Goal: Task Accomplishment & Management: Use online tool/utility

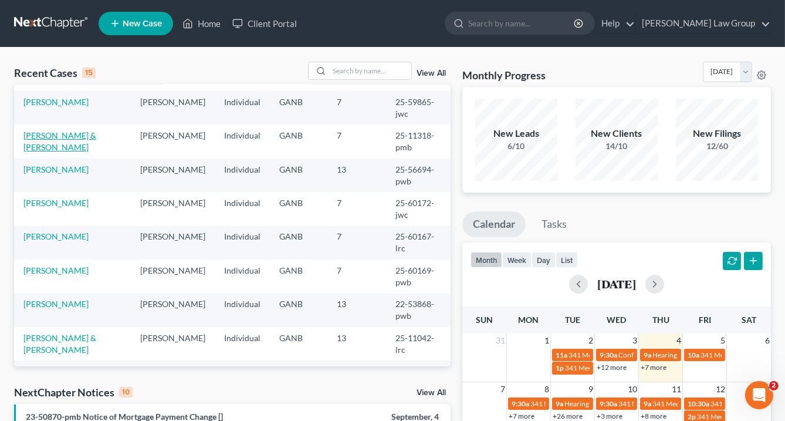
scroll to position [141, 0]
click at [355, 73] on input "search" at bounding box center [370, 70] width 82 height 17
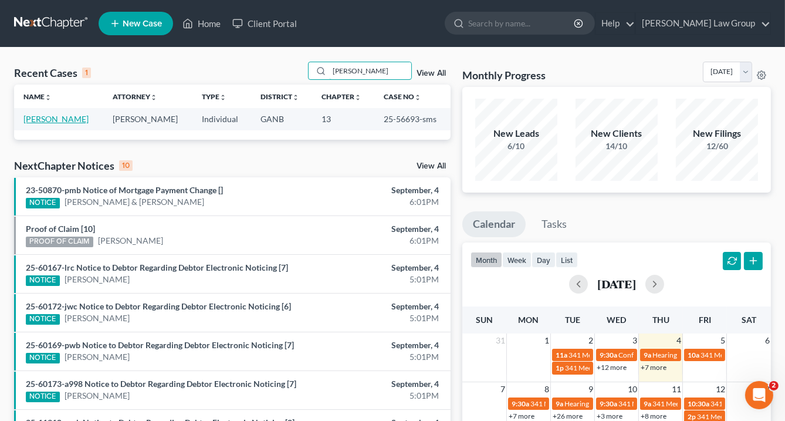
type input "[PERSON_NAME]"
click at [59, 117] on link "[PERSON_NAME]" at bounding box center [55, 119] width 65 height 10
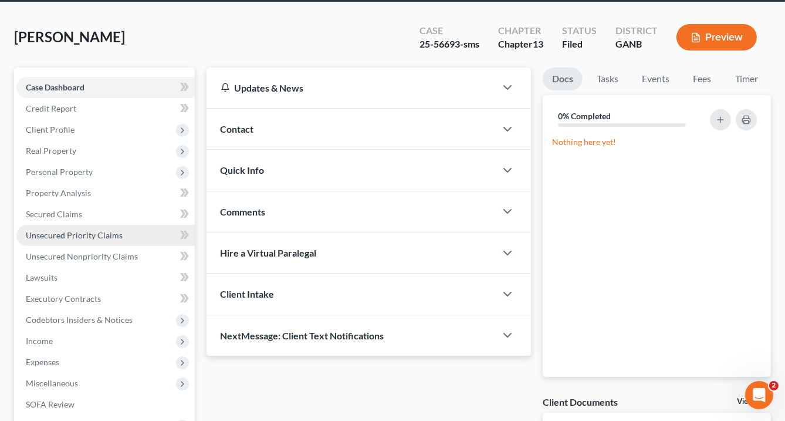
scroll to position [94, 0]
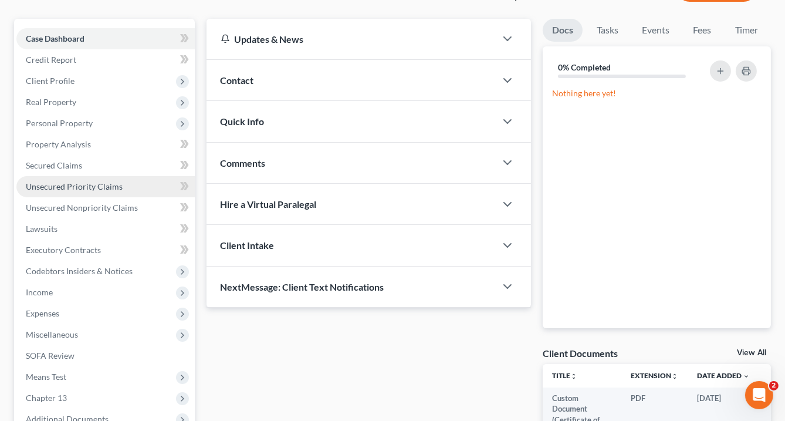
click at [69, 184] on span "Unsecured Priority Claims" at bounding box center [74, 186] width 97 height 10
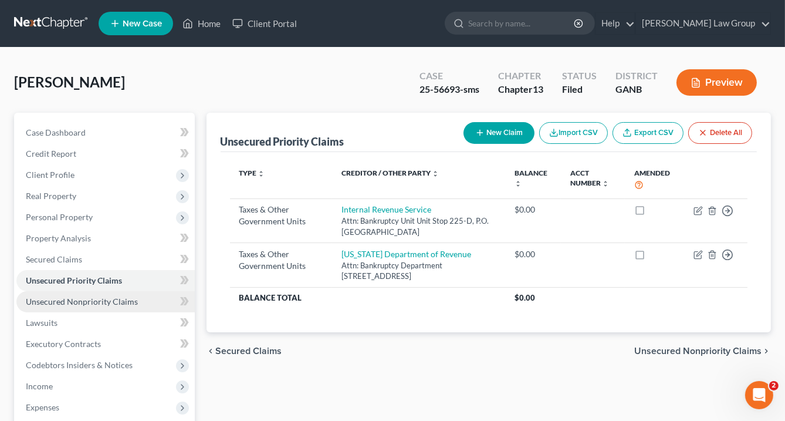
click at [99, 301] on span "Unsecured Nonpriority Claims" at bounding box center [82, 301] width 112 height 10
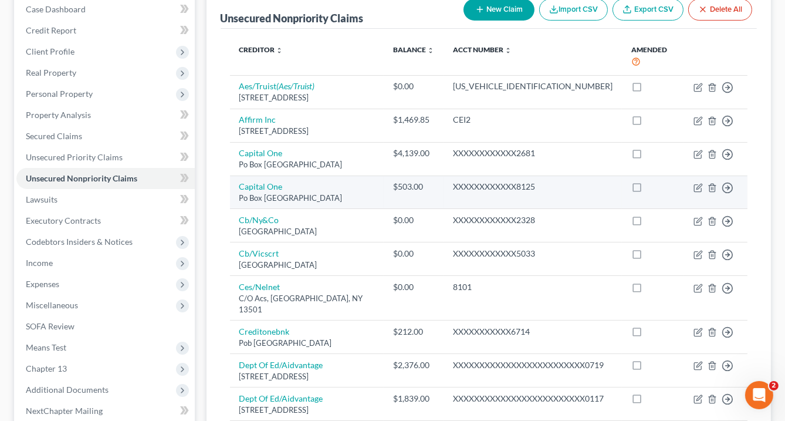
scroll to position [188, 0]
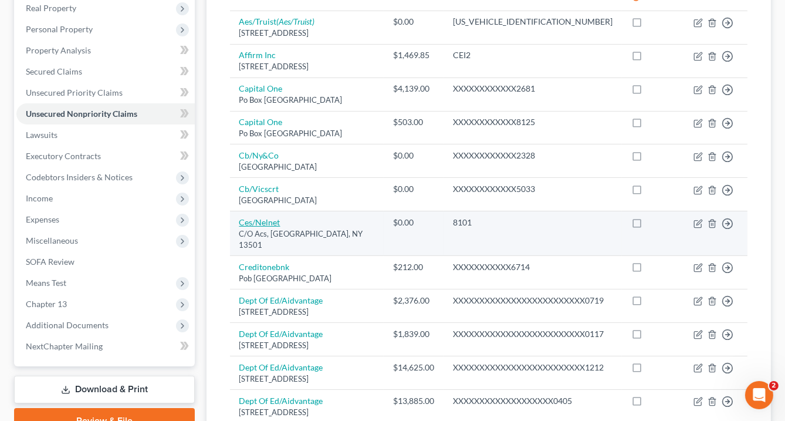
click at [264, 227] on link "Ces/Nelnet" at bounding box center [259, 222] width 41 height 10
select select "35"
select select "17"
select select "0"
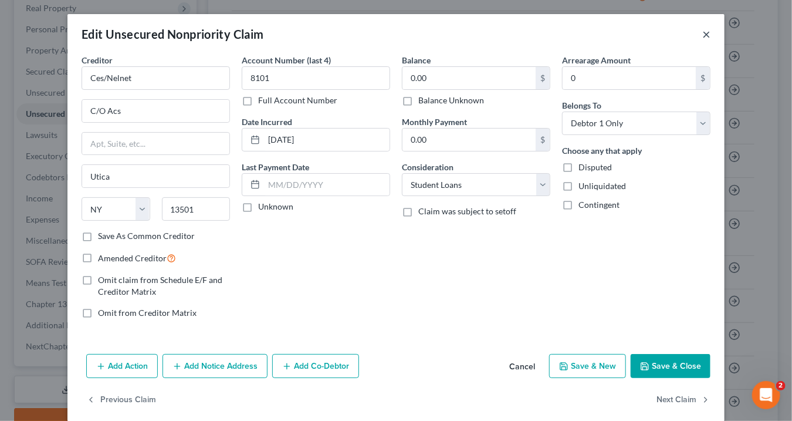
click at [703, 35] on button "×" at bounding box center [706, 34] width 8 height 14
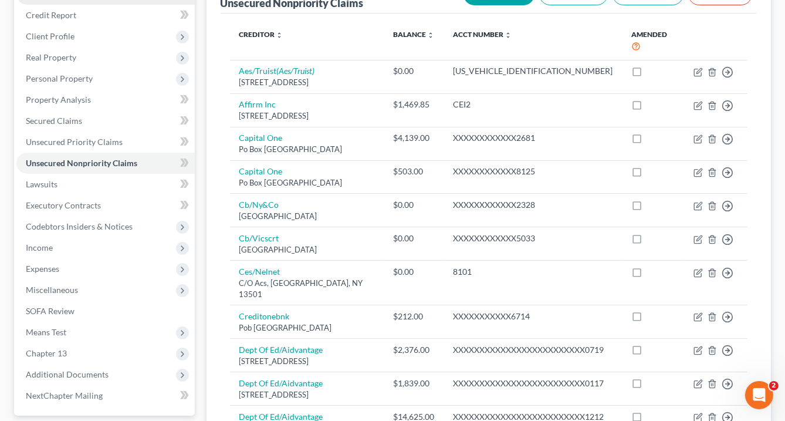
scroll to position [94, 0]
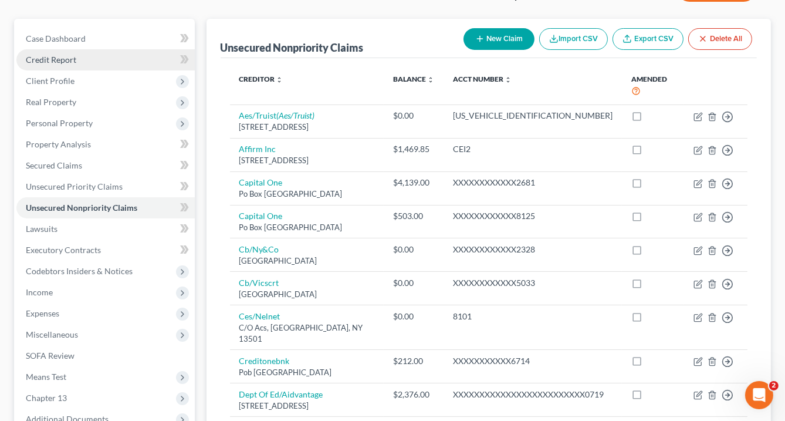
click at [57, 60] on span "Credit Report" at bounding box center [51, 60] width 50 height 10
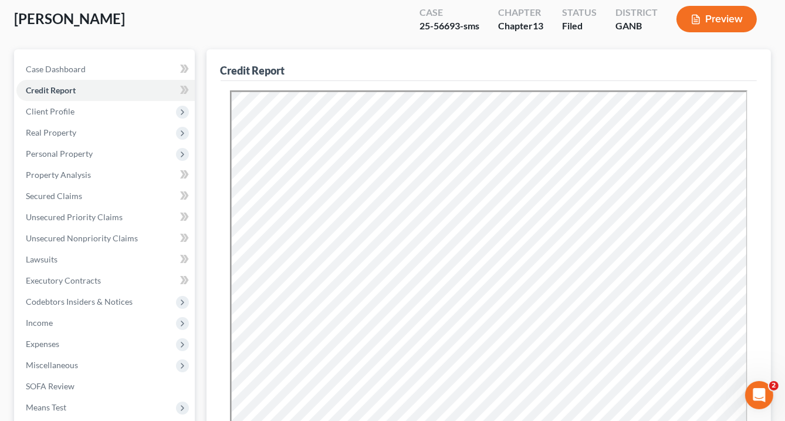
scroll to position [94, 0]
